Goal: Navigation & Orientation: Find specific page/section

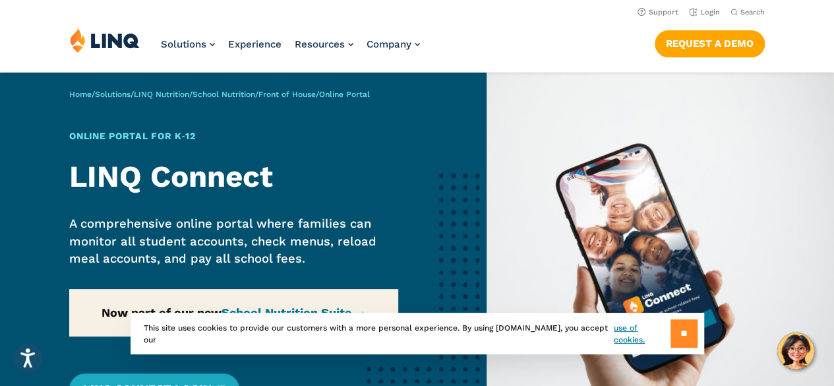
click at [677, 333] on input "**" at bounding box center [683, 333] width 27 height 28
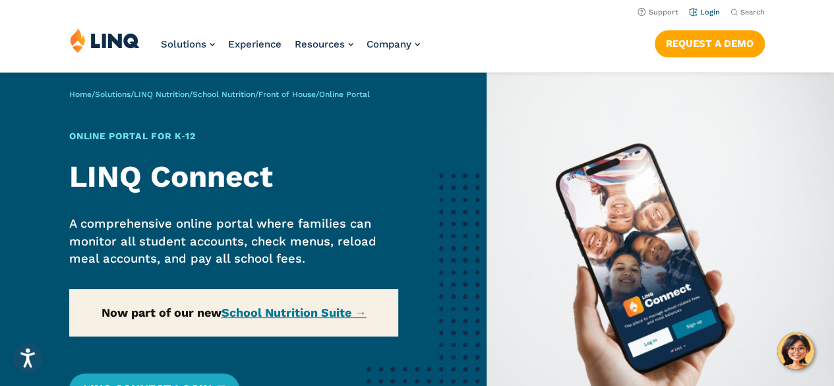
click at [710, 10] on link "Login" at bounding box center [704, 12] width 31 height 9
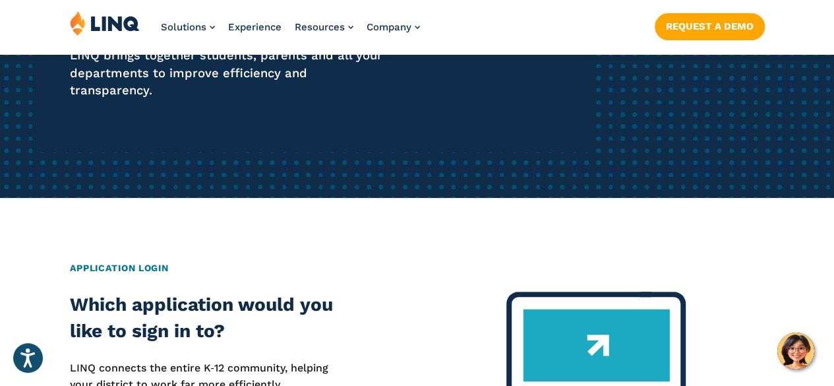
scroll to position [675, 0]
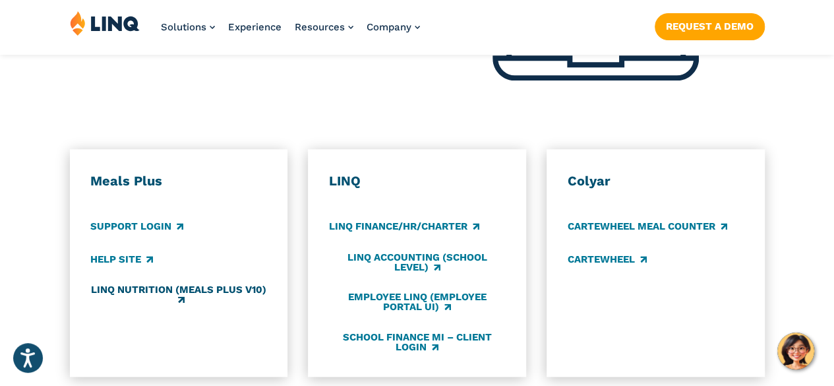
click at [223, 284] on link "LINQ Nutrition (Meals Plus v10)" at bounding box center [178, 295] width 176 height 22
